Goal: Task Accomplishment & Management: Use online tool/utility

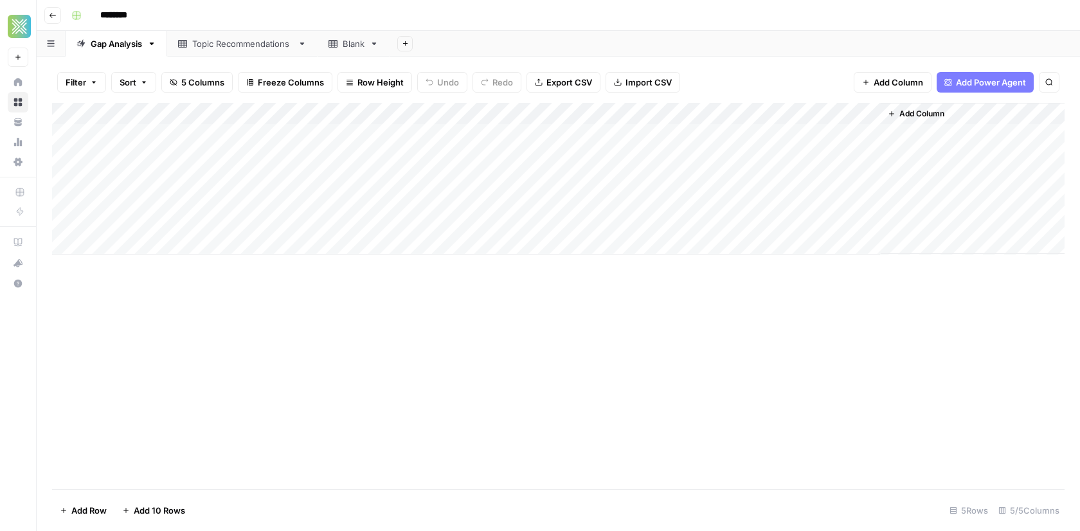
click at [531, 335] on div "Add Column" at bounding box center [558, 296] width 1012 height 386
click at [531, 135] on div "Add Column" at bounding box center [558, 179] width 1012 height 152
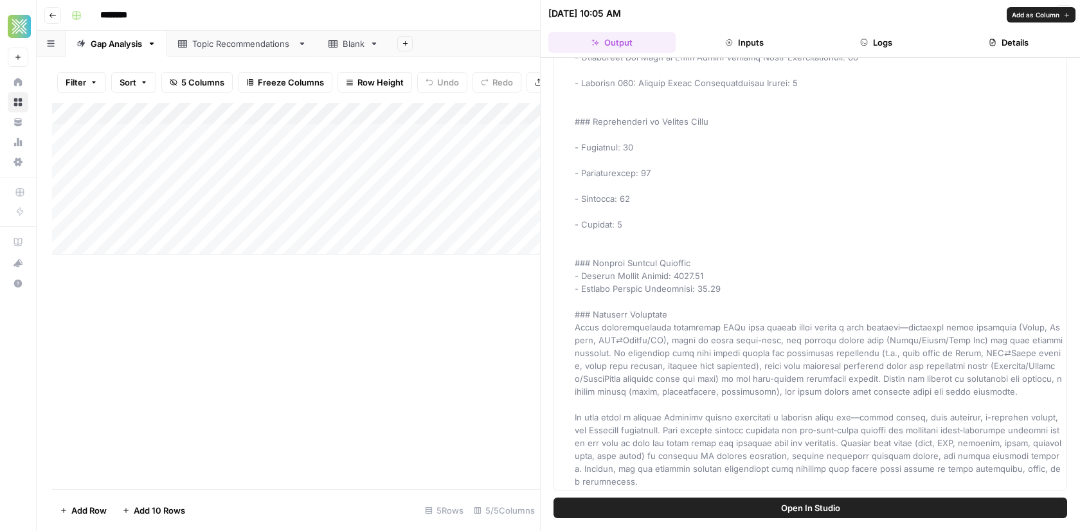
scroll to position [156, 0]
click at [371, 130] on div "Add Column" at bounding box center [296, 179] width 488 height 152
click at [416, 313] on div "Add Column" at bounding box center [296, 296] width 488 height 386
click at [531, 511] on span "Open In Studio" at bounding box center [810, 507] width 59 height 13
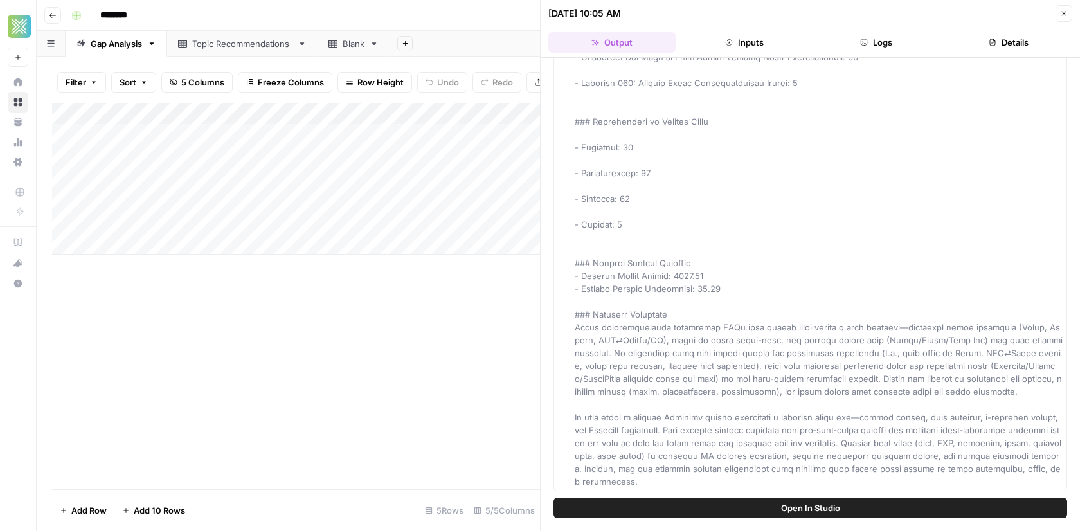
click at [531, 13] on button "Close" at bounding box center [1063, 13] width 17 height 17
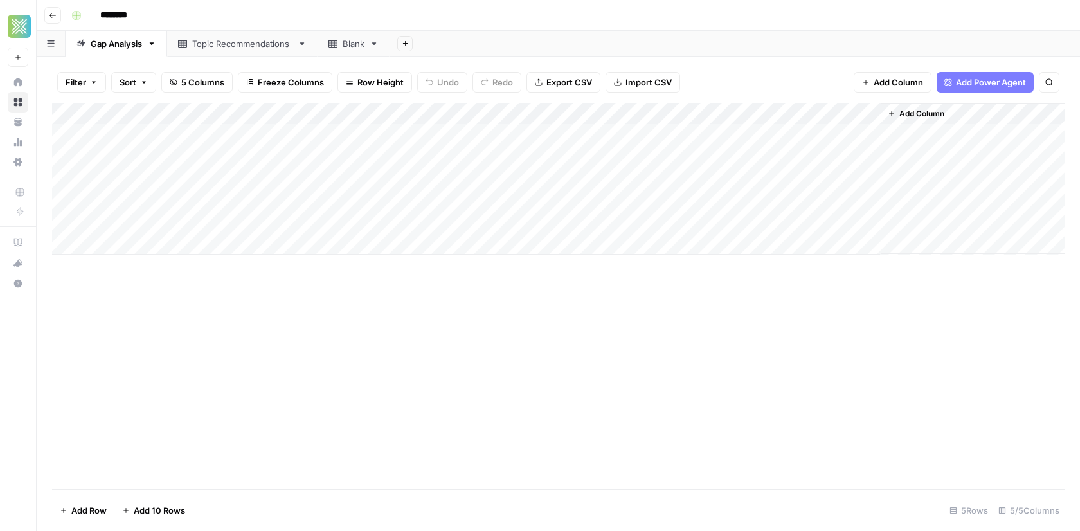
click at [220, 44] on div "Topic Recommendations" at bounding box center [242, 43] width 100 height 13
click at [132, 42] on div "Gap Analysis" at bounding box center [116, 43] width 51 height 13
click at [206, 44] on div "Topic Recommendations" at bounding box center [242, 43] width 100 height 13
click at [103, 39] on div "Gap Analysis" at bounding box center [116, 43] width 51 height 13
click at [249, 51] on link "Topic Recommendations" at bounding box center [242, 44] width 150 height 26
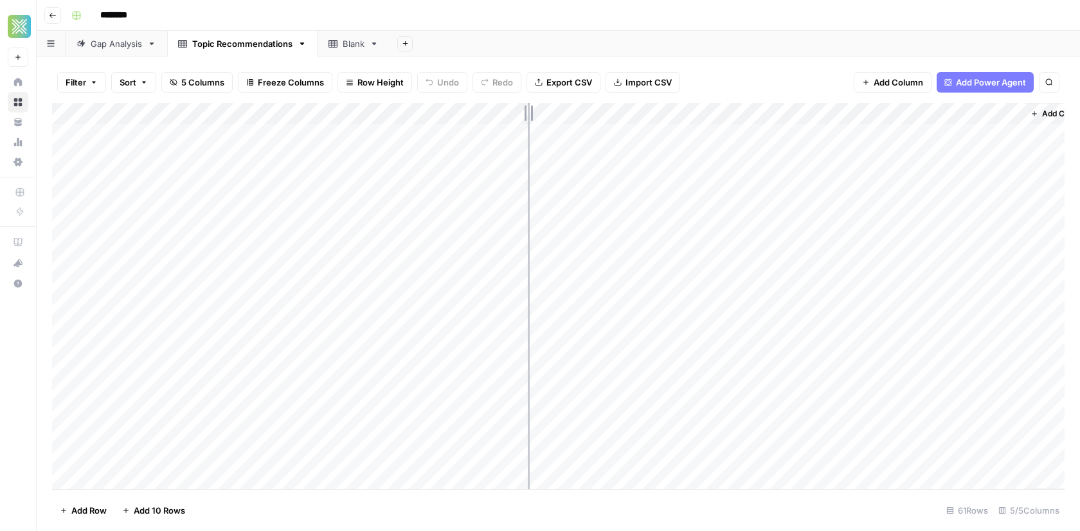
drag, startPoint x: 282, startPoint y: 111, endPoint x: 528, endPoint y: 111, distance: 246.1
click at [528, 111] on div "Add Column" at bounding box center [558, 296] width 1012 height 387
click at [258, 285] on div "Add Column" at bounding box center [558, 296] width 1012 height 387
click at [259, 291] on div "Add Column" at bounding box center [558, 296] width 1012 height 387
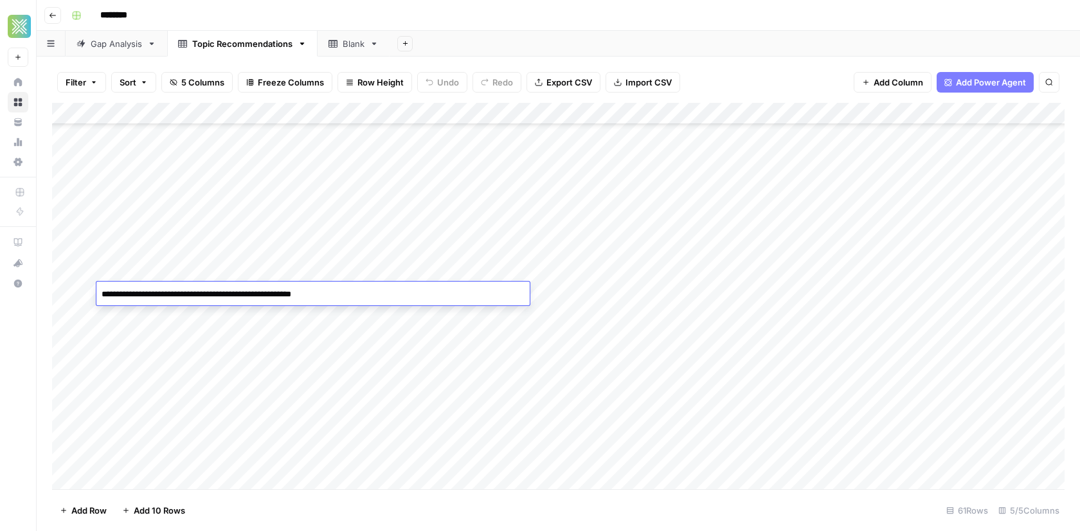
click at [259, 291] on textarea "**********" at bounding box center [312, 294] width 433 height 18
type textarea "**********"
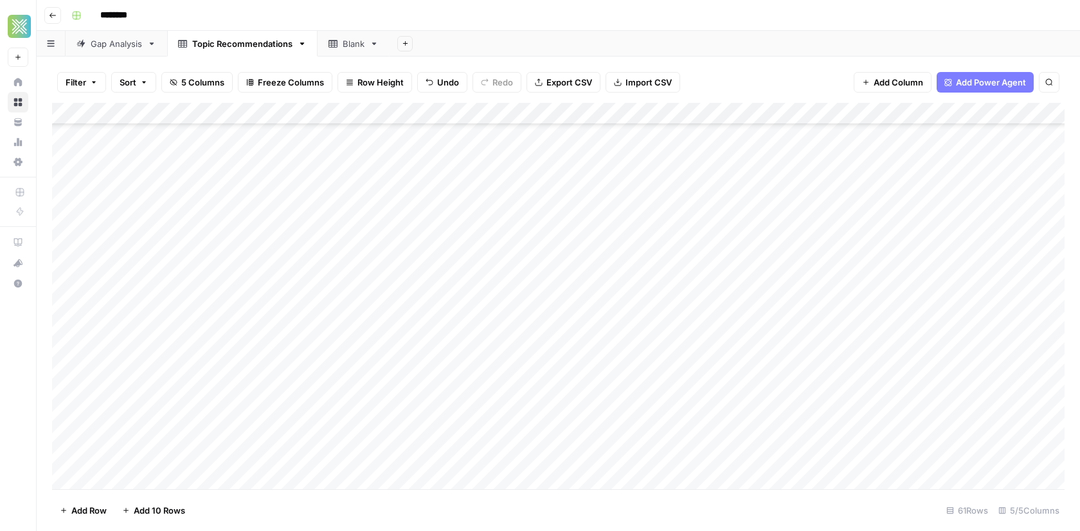
click at [531, 297] on div "Add Column" at bounding box center [558, 296] width 1012 height 387
click at [531, 294] on div "Add Column" at bounding box center [558, 296] width 1012 height 387
click at [531, 359] on div "Add Column" at bounding box center [558, 296] width 1012 height 387
click at [531, 290] on div "Add Column" at bounding box center [558, 296] width 1012 height 387
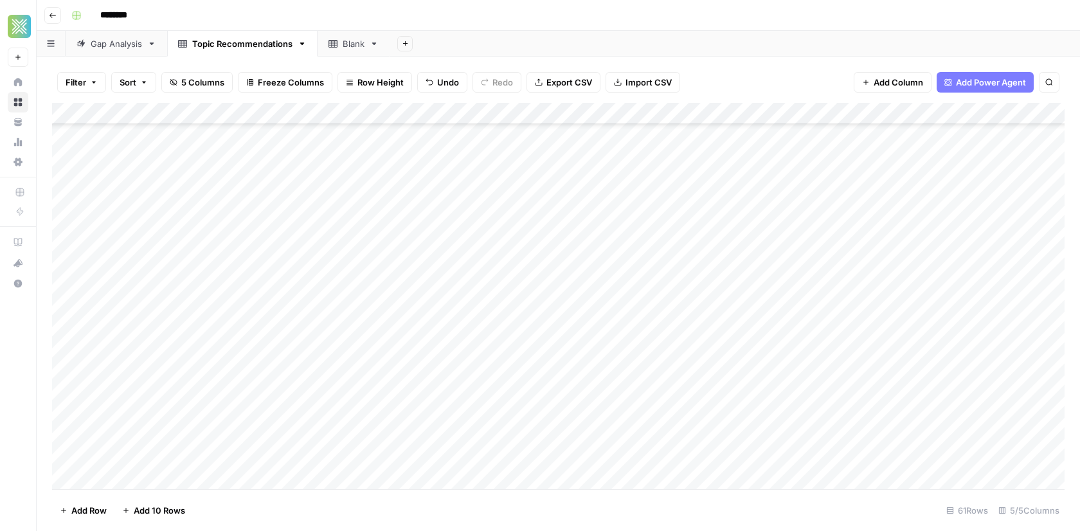
scroll to position [988, 0]
click at [531, 342] on div "Add Column" at bounding box center [558, 296] width 1012 height 387
click at [335, 54] on link "Blank" at bounding box center [353, 44] width 72 height 26
click at [434, 50] on div "Add Sheet" at bounding box center [734, 44] width 690 height 26
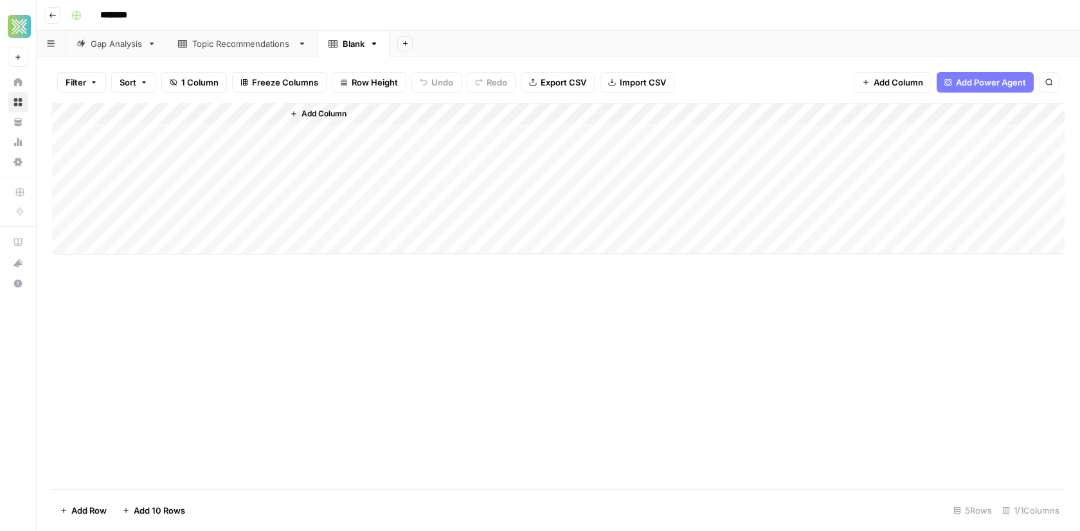
click at [225, 45] on div "Topic Recommendations" at bounding box center [242, 43] width 100 height 13
click at [109, 47] on div "Gap Analysis" at bounding box center [116, 43] width 51 height 13
click at [531, 114] on div "Add Column" at bounding box center [558, 179] width 1012 height 152
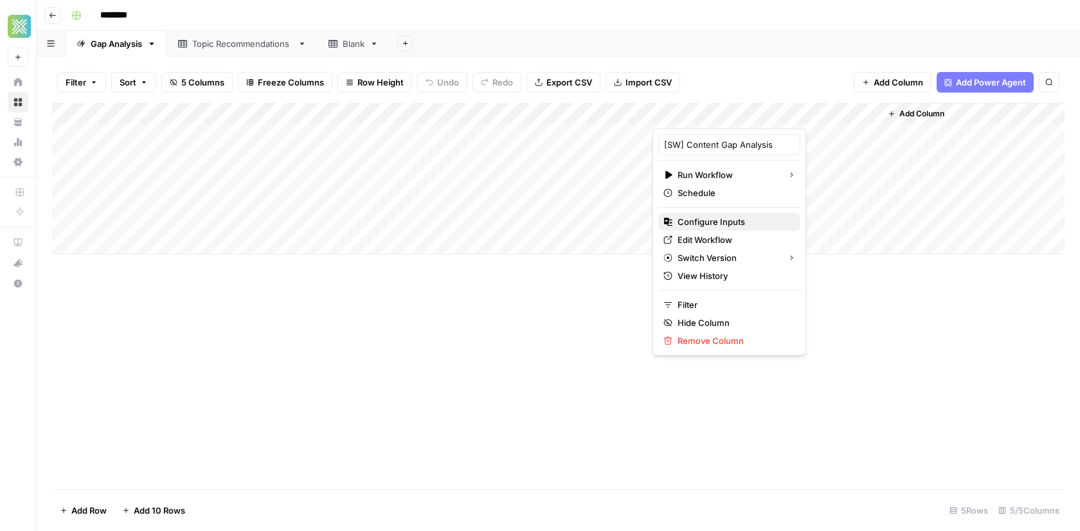
click at [531, 217] on span "Configure Inputs" at bounding box center [733, 221] width 112 height 13
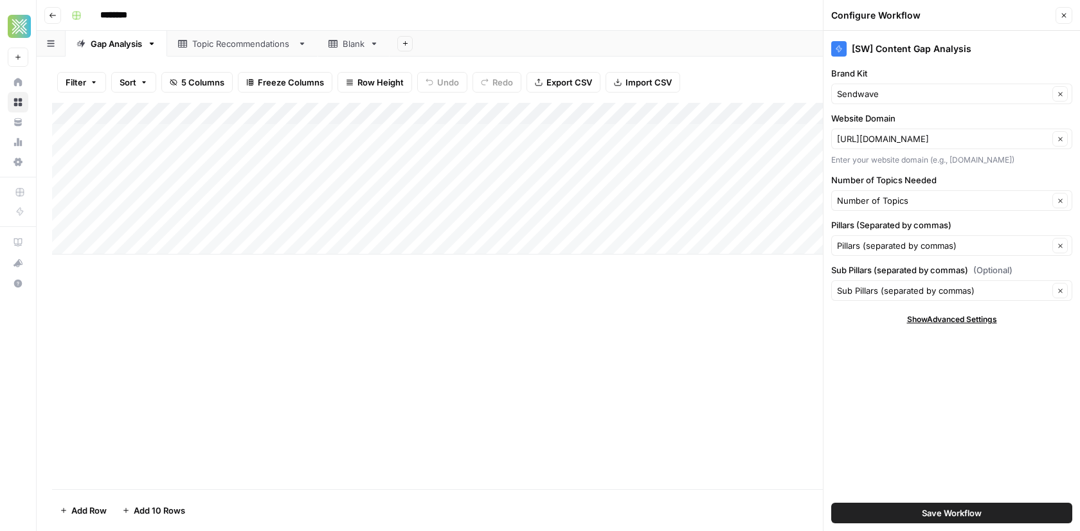
click at [531, 22] on button "Close" at bounding box center [1063, 15] width 17 height 17
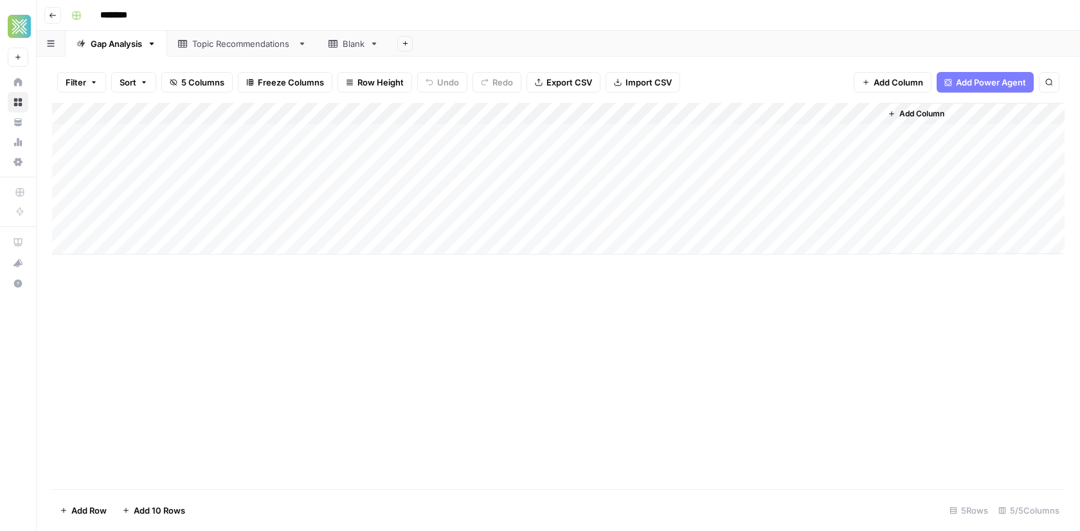
click at [531, 112] on div "Add Column" at bounding box center [558, 179] width 1012 height 152
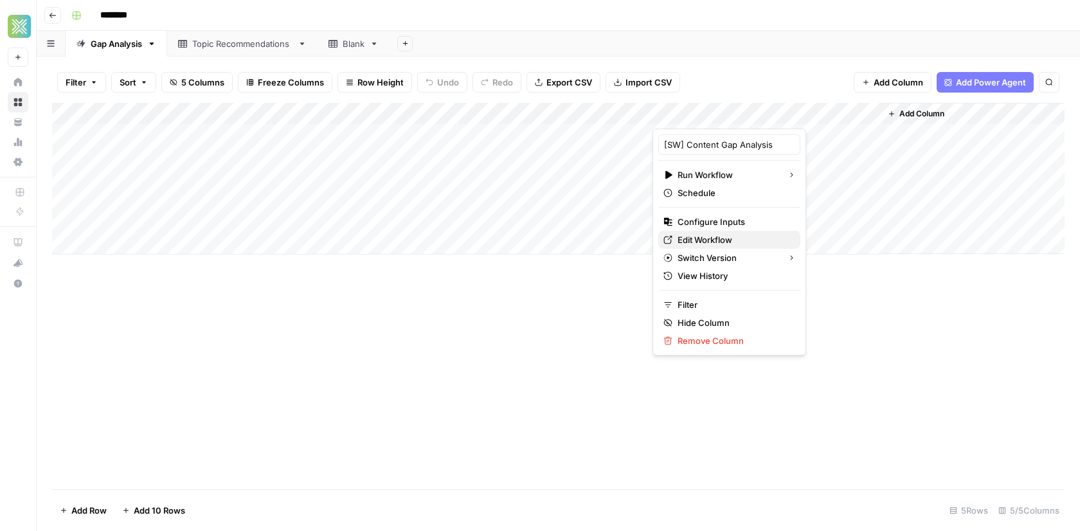
click at [531, 241] on span "Edit Workflow" at bounding box center [733, 239] width 112 height 13
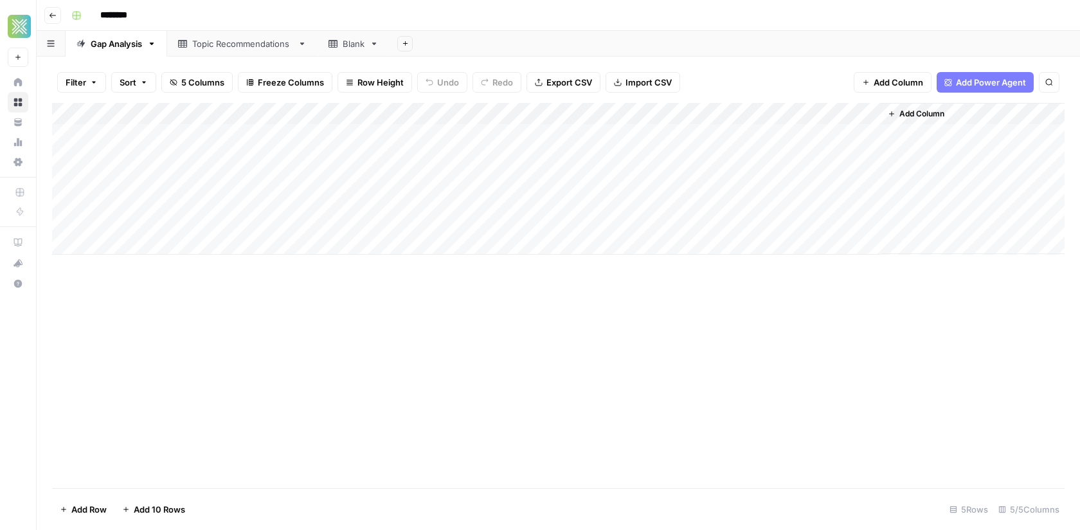
click at [231, 38] on div "Topic Recommendations" at bounding box center [242, 43] width 100 height 13
click at [316, 147] on div "Add Column" at bounding box center [558, 296] width 1012 height 386
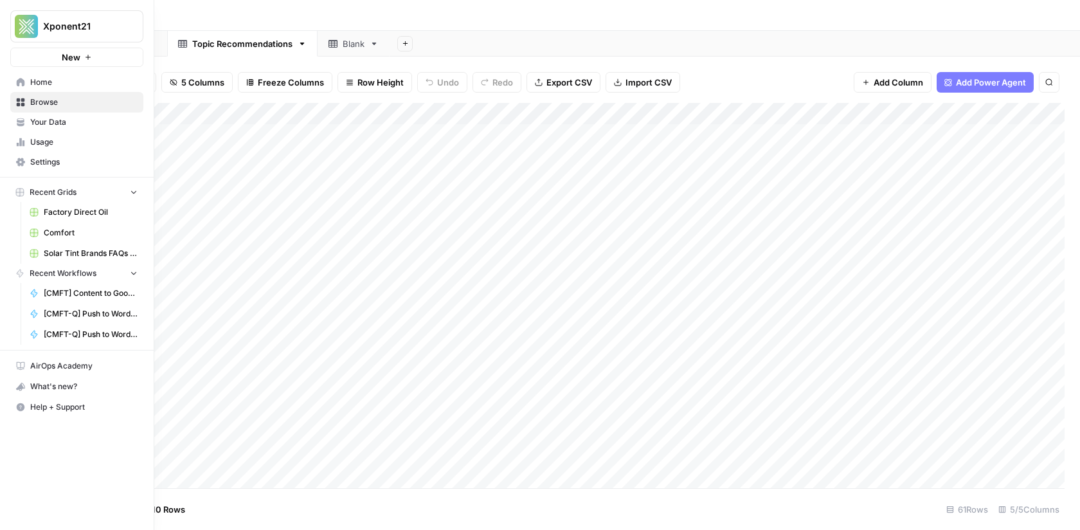
click at [33, 100] on span "Browse" at bounding box center [83, 102] width 107 height 12
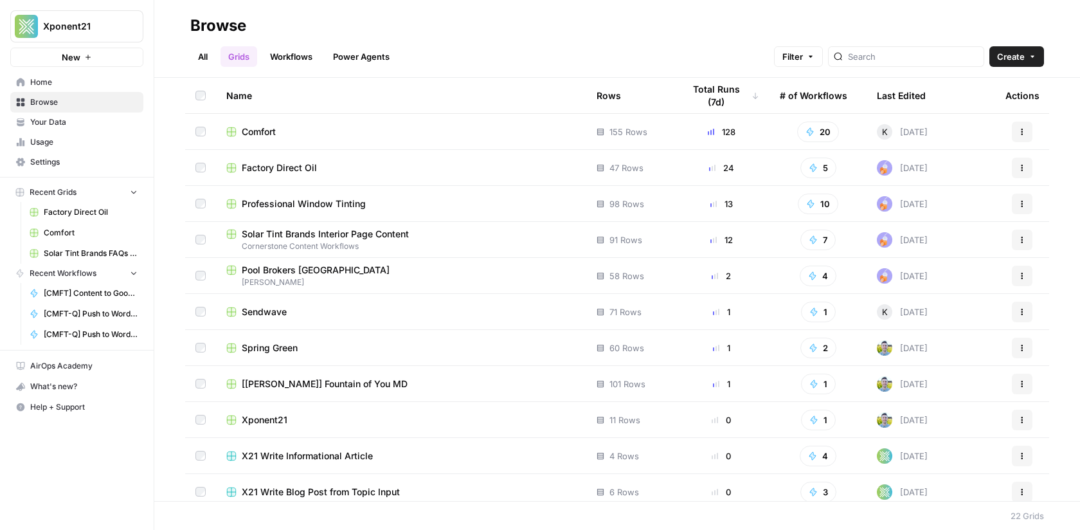
click at [273, 345] on span "Spring Green" at bounding box center [270, 347] width 56 height 13
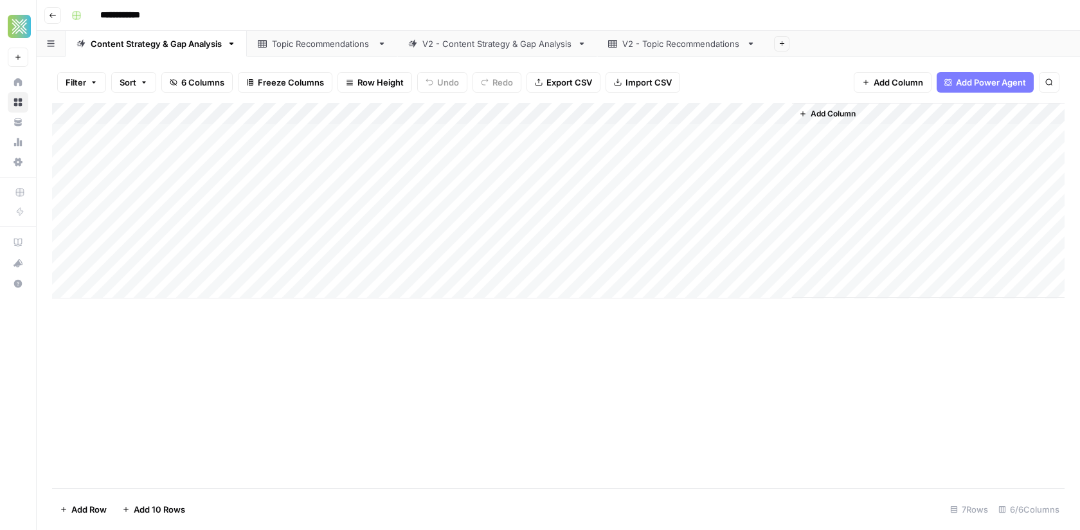
click at [304, 40] on div "Topic Recommendations" at bounding box center [322, 43] width 100 height 13
click at [506, 49] on div "V2 - Content Strategy & Gap Analysis" at bounding box center [497, 43] width 150 height 13
click at [531, 48] on div "V2 - Topic Recommendations" at bounding box center [681, 43] width 119 height 13
click at [531, 48] on div "V2 - Content Strategy & Gap Analysis" at bounding box center [497, 43] width 150 height 13
click at [531, 42] on div "V2 - Topic Recommendations" at bounding box center [681, 43] width 119 height 13
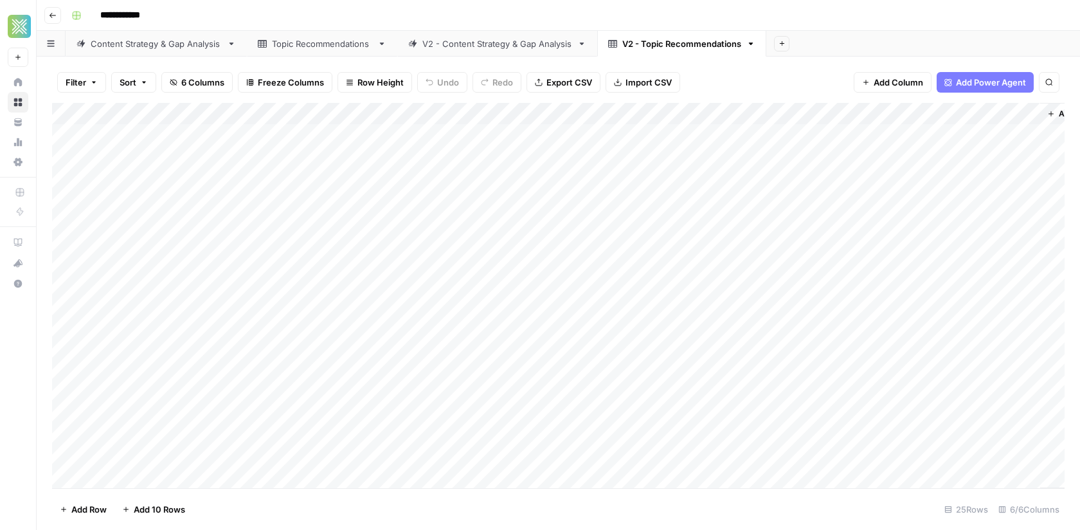
click at [531, 43] on div "V2 - Content Strategy & Gap Analysis" at bounding box center [497, 43] width 150 height 13
click at [159, 44] on div "Content Strategy & Gap Analysis" at bounding box center [156, 43] width 131 height 13
click at [531, 43] on div "V2 - Topic Recommendations" at bounding box center [681, 43] width 119 height 13
click at [294, 39] on div "Topic Recommendations" at bounding box center [322, 43] width 100 height 13
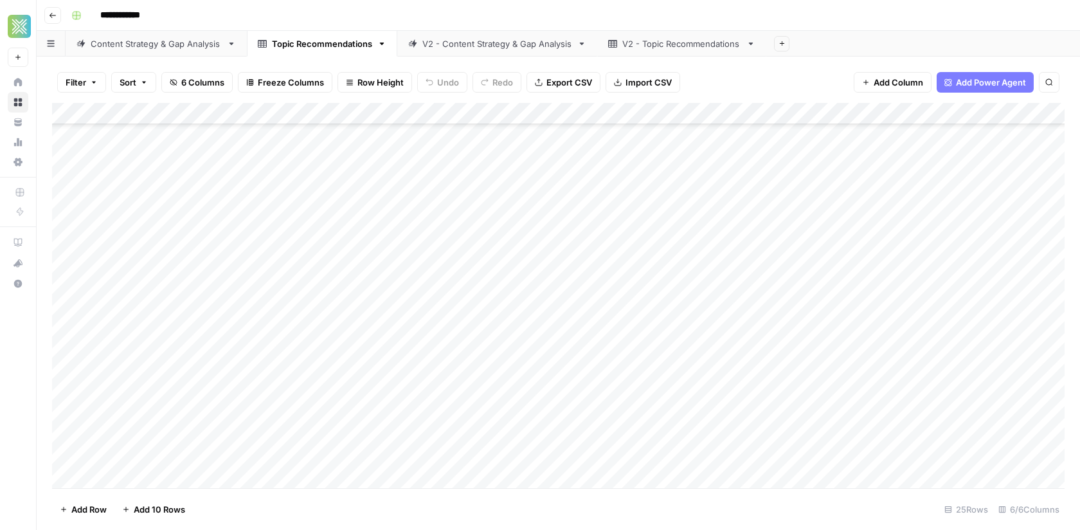
click at [531, 51] on link "V2 - Topic Recommendations" at bounding box center [681, 44] width 169 height 26
click at [350, 46] on div "Topic Recommendations" at bounding box center [322, 43] width 100 height 13
click at [531, 48] on div "V2 - Topic Recommendations" at bounding box center [681, 43] width 119 height 13
click at [531, 44] on icon "button" at bounding box center [750, 43] width 9 height 9
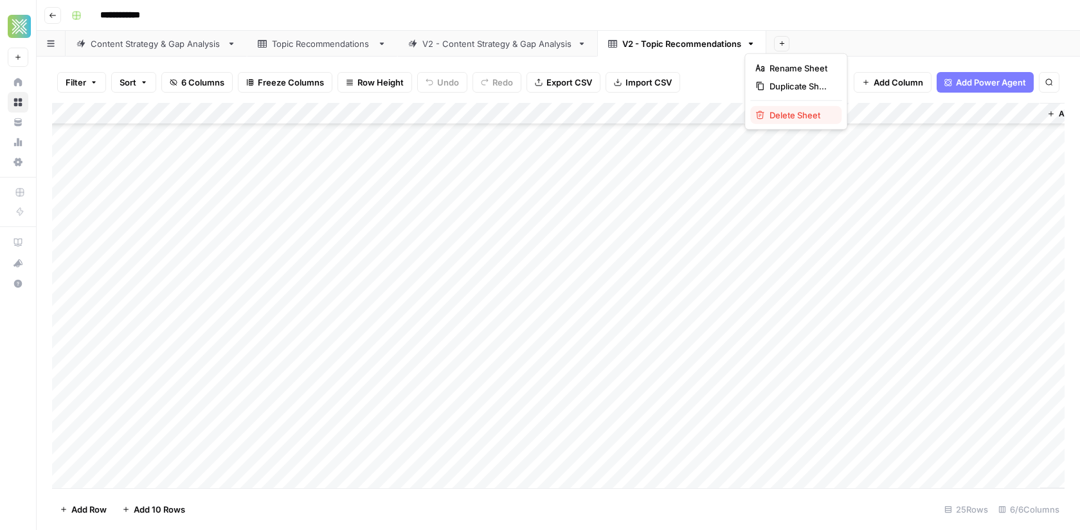
click at [531, 120] on span "Delete Sheet" at bounding box center [800, 115] width 62 height 13
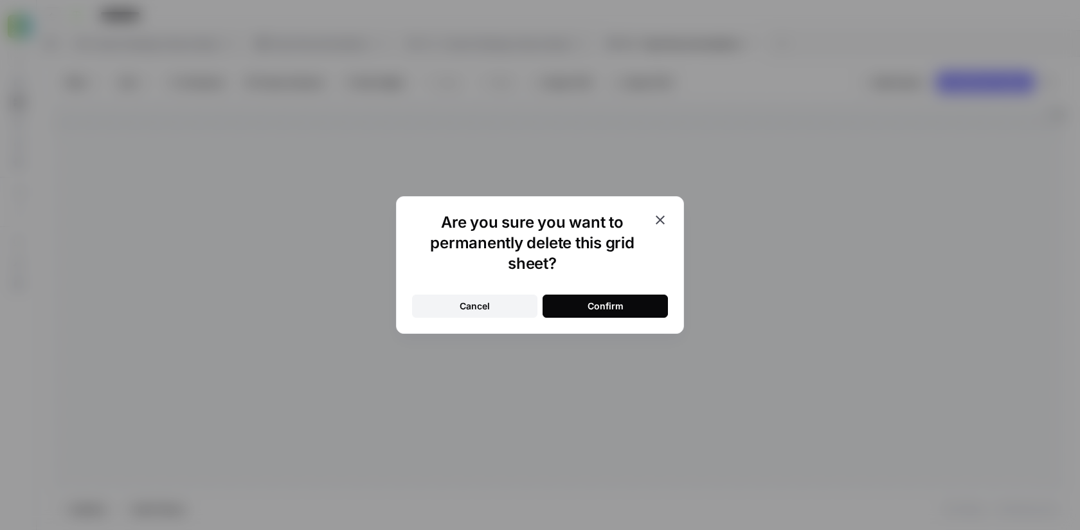
click at [531, 303] on div "Confirm" at bounding box center [605, 305] width 36 height 13
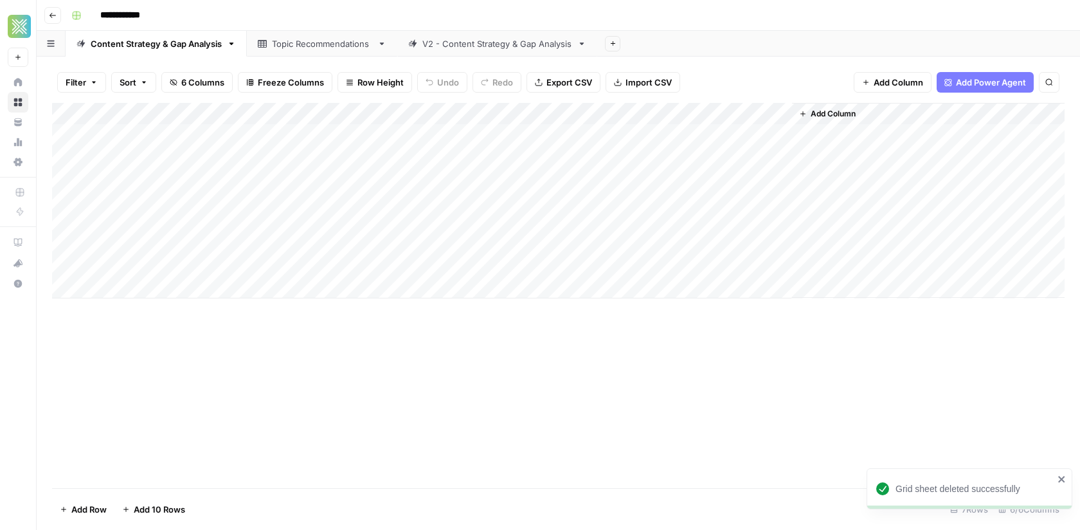
click at [531, 44] on icon at bounding box center [581, 43] width 9 height 9
click at [531, 45] on icon "button" at bounding box center [581, 43] width 9 height 9
click at [531, 120] on span "Delete Sheet" at bounding box center [632, 115] width 62 height 13
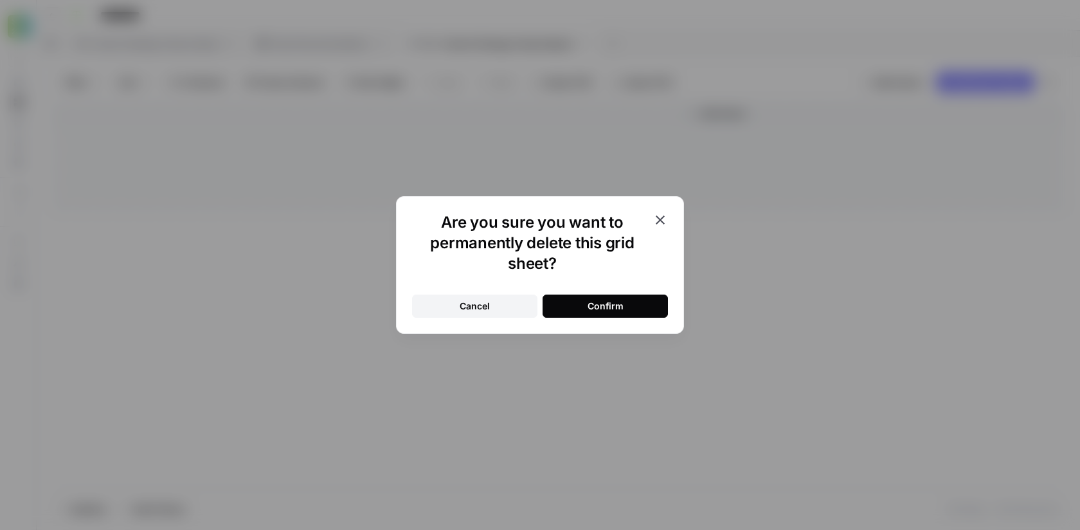
click at [531, 305] on div "Confirm" at bounding box center [605, 305] width 36 height 13
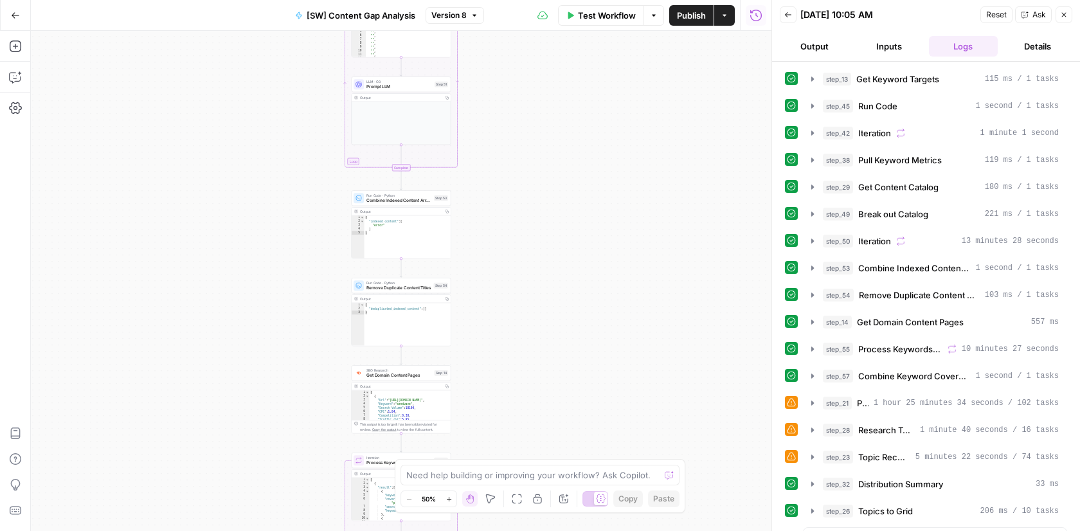
click at [546, 214] on div "Workflow Set Inputs Inputs Get Knowledge Base File Get Keyword Targets Step 13 …" at bounding box center [401, 281] width 740 height 500
click at [614, 170] on div "Workflow Set Inputs Inputs Get Knowledge Base File Get Keyword Targets Step 13 …" at bounding box center [401, 281] width 740 height 500
